Goal: Task Accomplishment & Management: Use online tool/utility

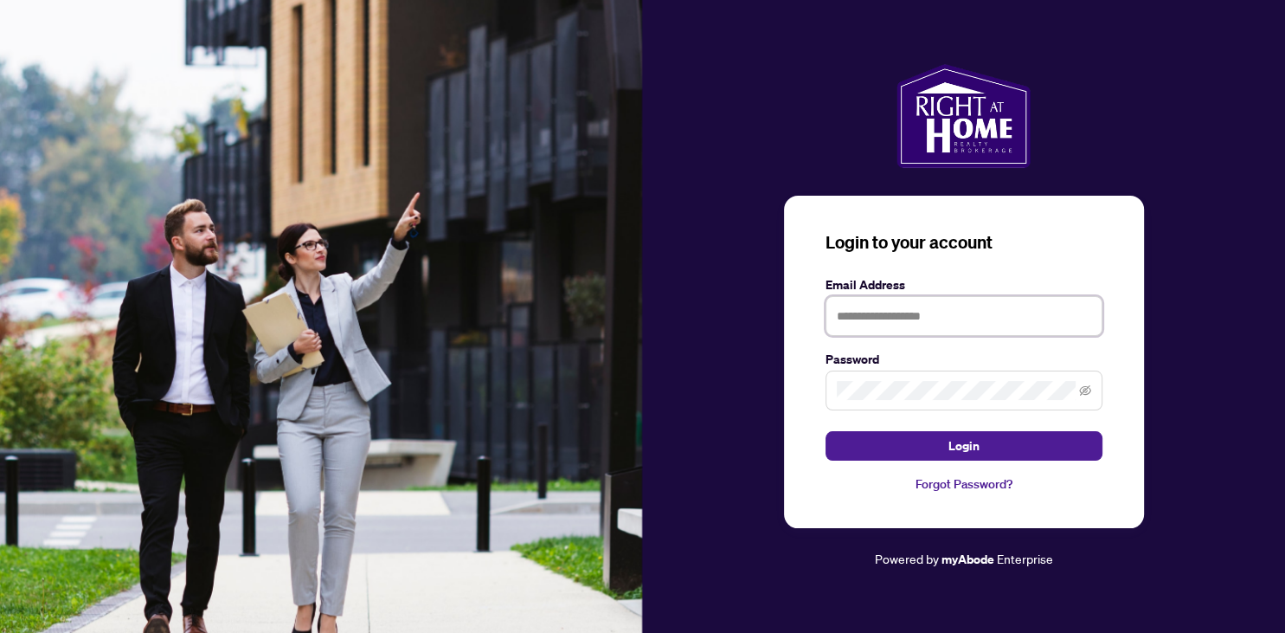
click at [888, 321] on input "text" at bounding box center [964, 316] width 277 height 40
type input "**********"
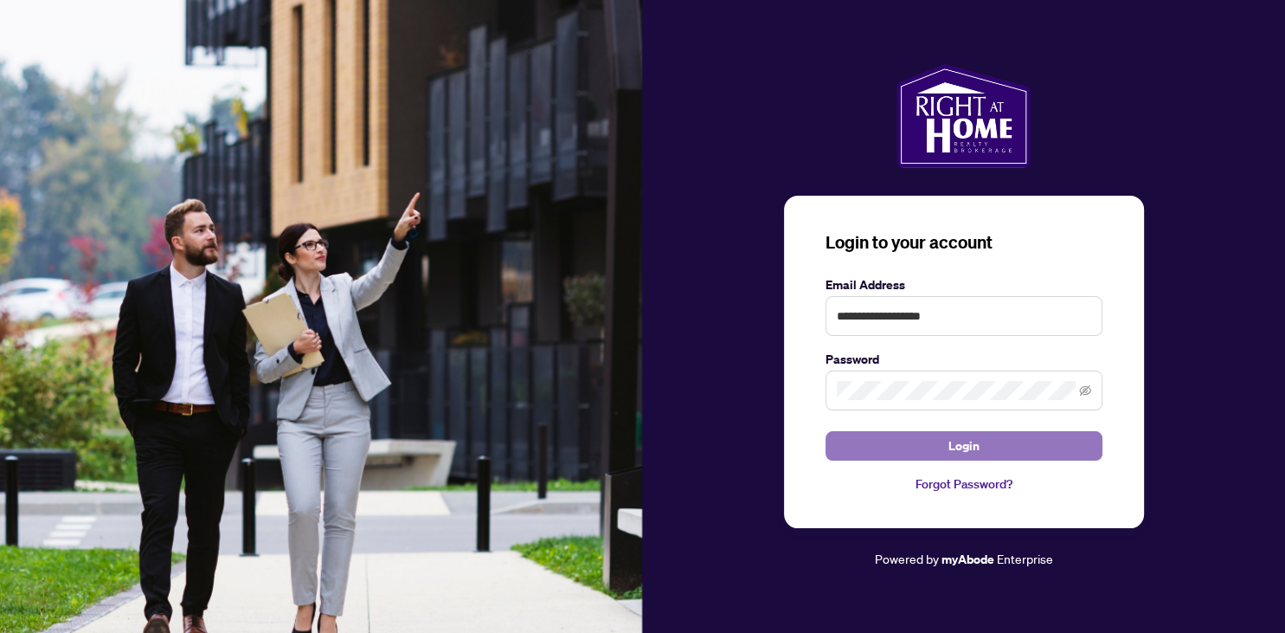
click at [989, 441] on button "Login" at bounding box center [964, 445] width 277 height 29
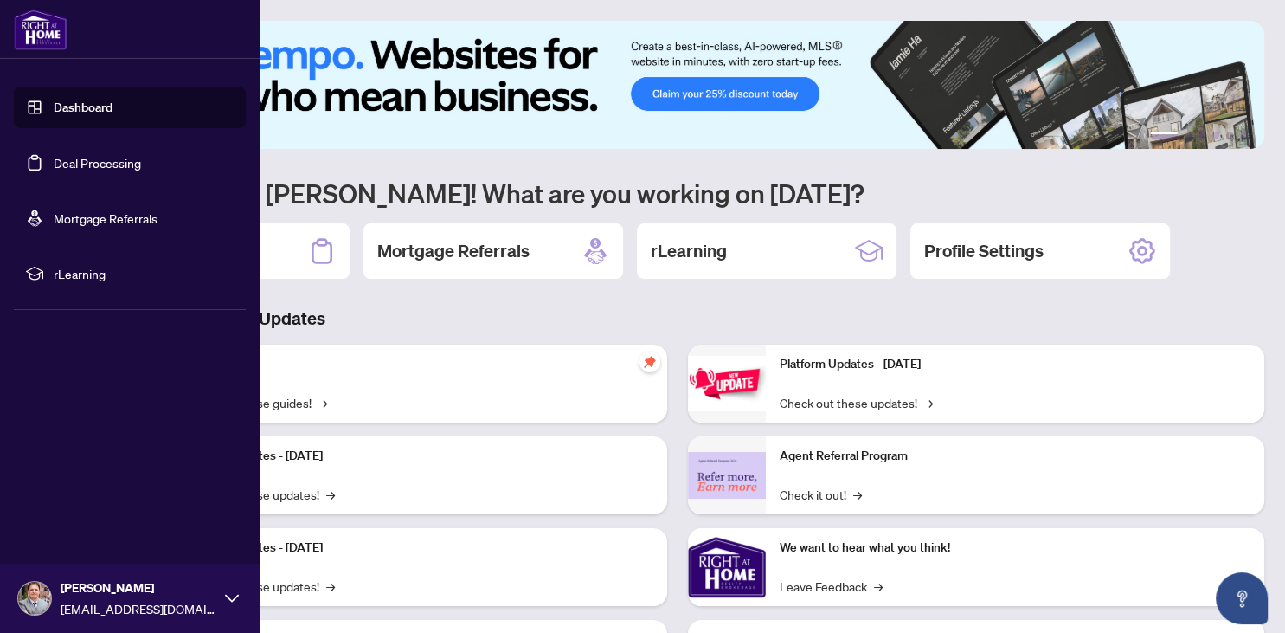
click at [78, 108] on link "Dashboard" at bounding box center [83, 108] width 59 height 16
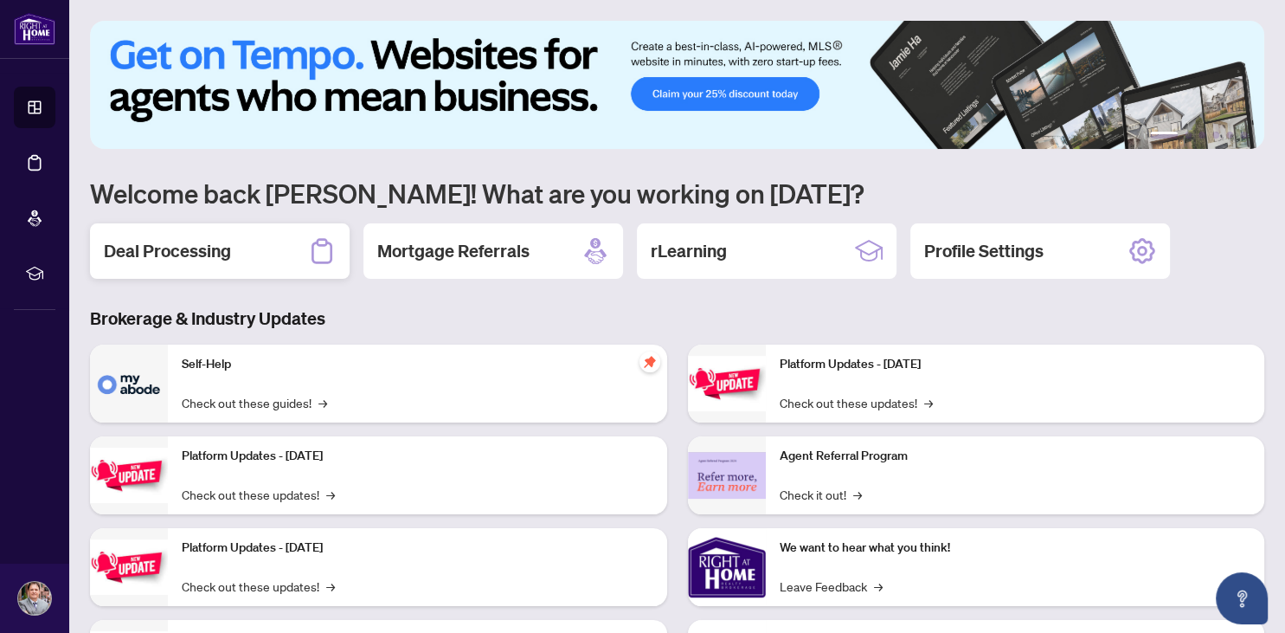
click at [235, 254] on div "Deal Processing" at bounding box center [220, 250] width 260 height 55
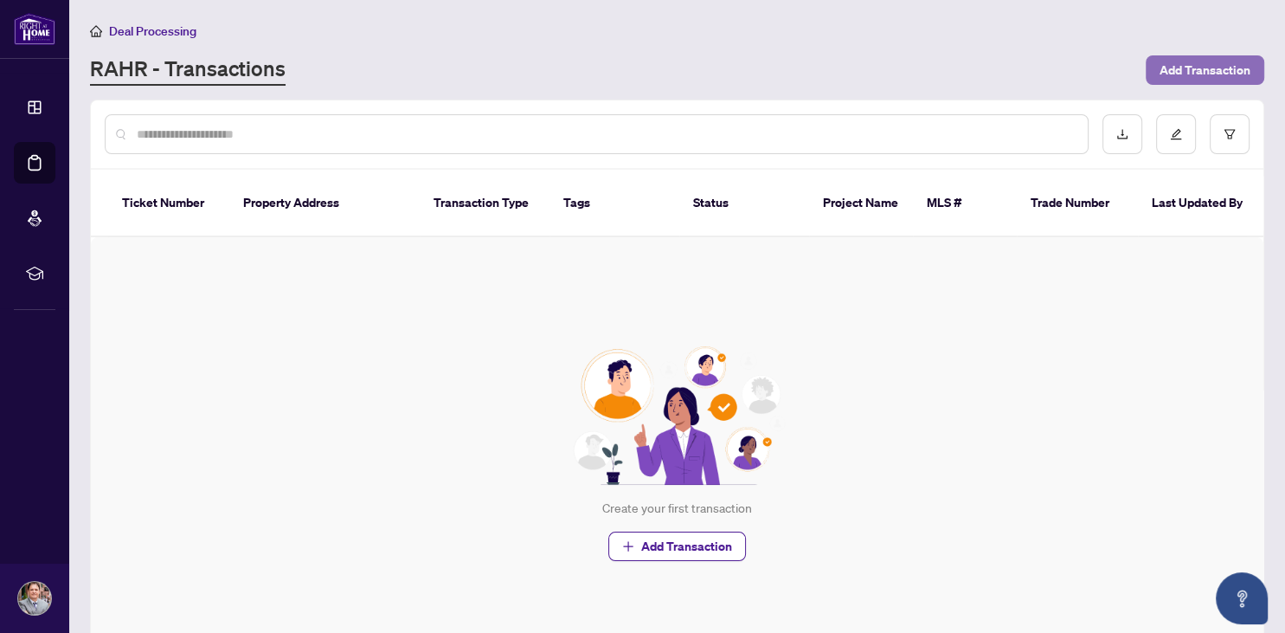
click at [1190, 69] on span "Add Transaction" at bounding box center [1205, 70] width 91 height 28
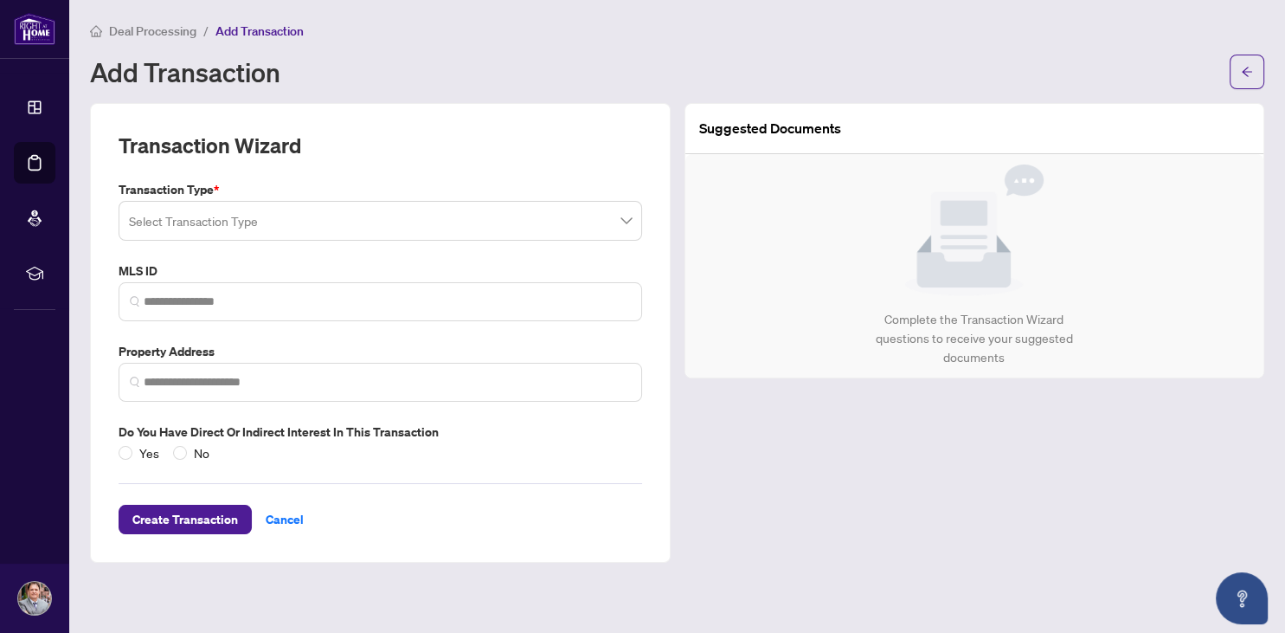
click at [506, 229] on input "search" at bounding box center [372, 223] width 487 height 38
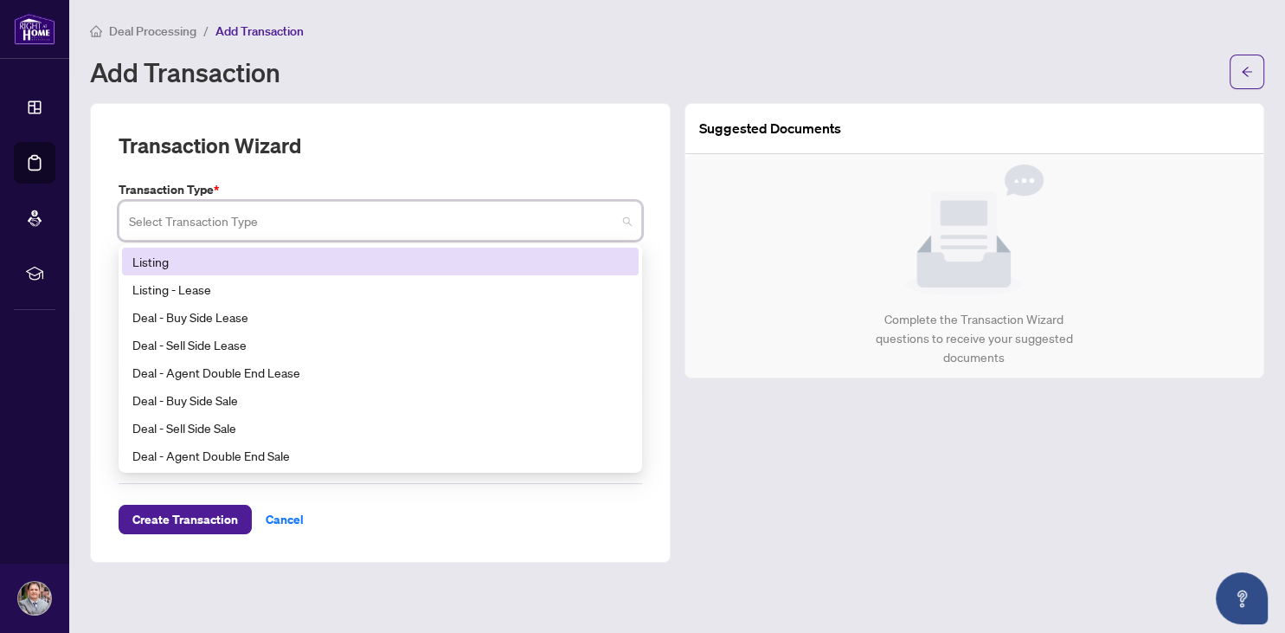
click at [530, 158] on div "Transaction Wizard" at bounding box center [381, 156] width 524 height 48
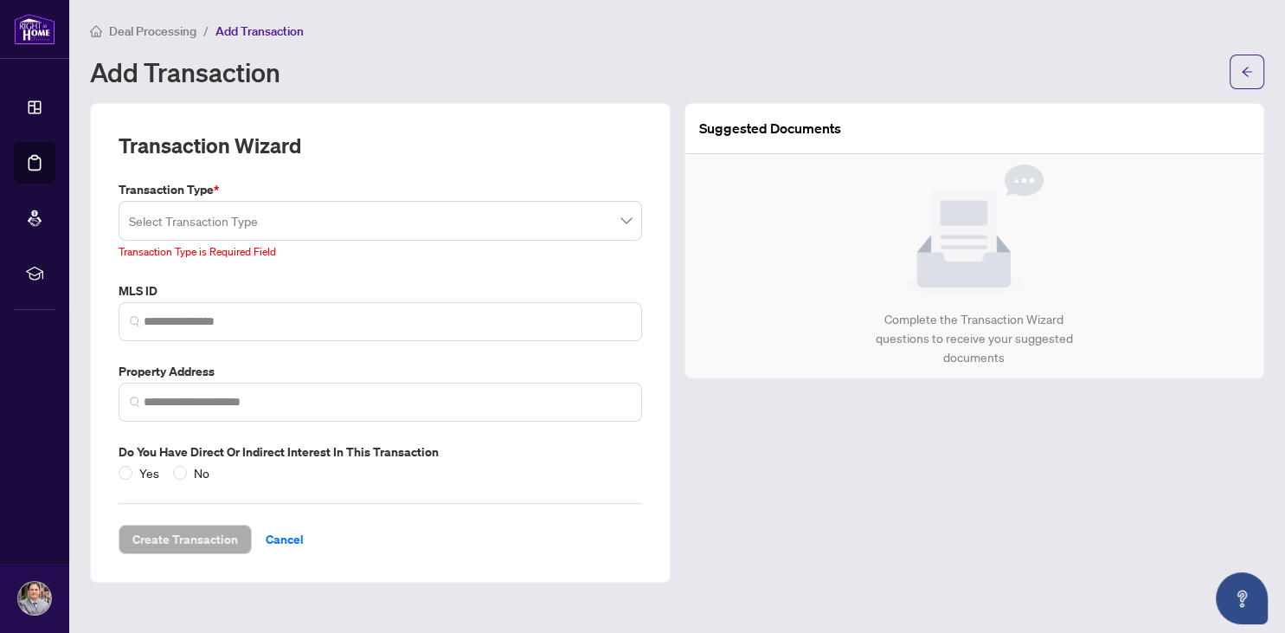
click at [872, 88] on main "Deal Processing / Add Transaction Add Transaction Transaction Wizard Transactio…" at bounding box center [677, 316] width 1216 height 633
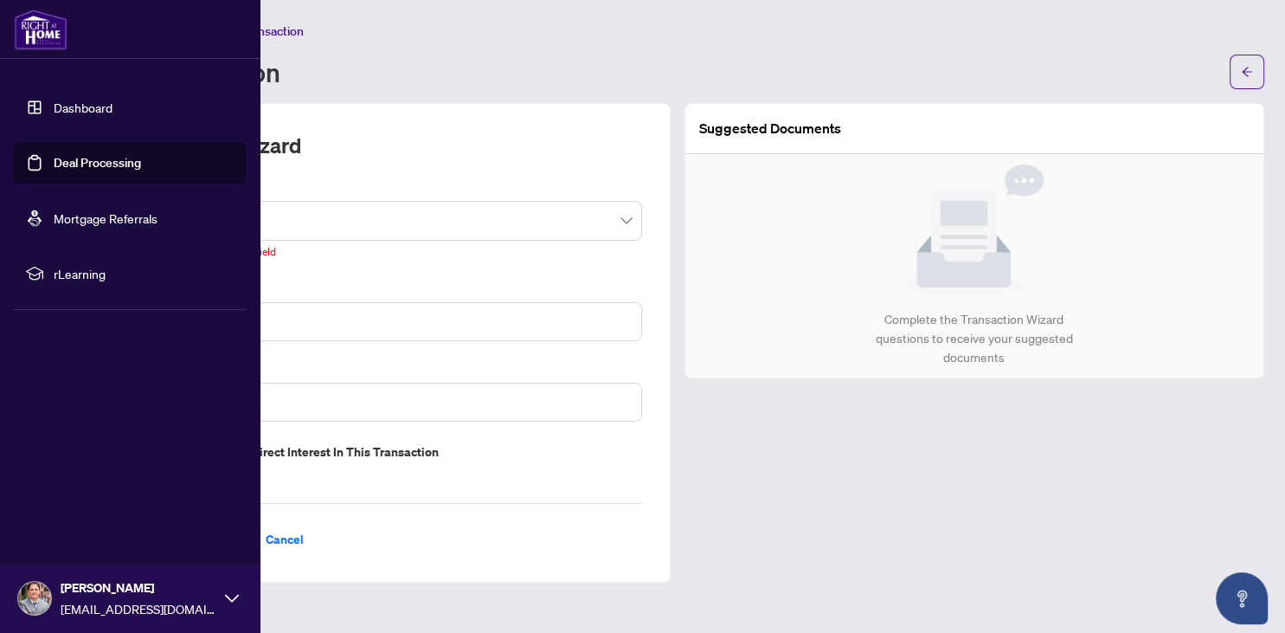
click at [92, 600] on div "[PERSON_NAME] [EMAIL_ADDRESS][DOMAIN_NAME]" at bounding box center [139, 598] width 156 height 40
click at [79, 493] on span "Logout" at bounding box center [69, 495] width 39 height 28
